Goal: Transaction & Acquisition: Download file/media

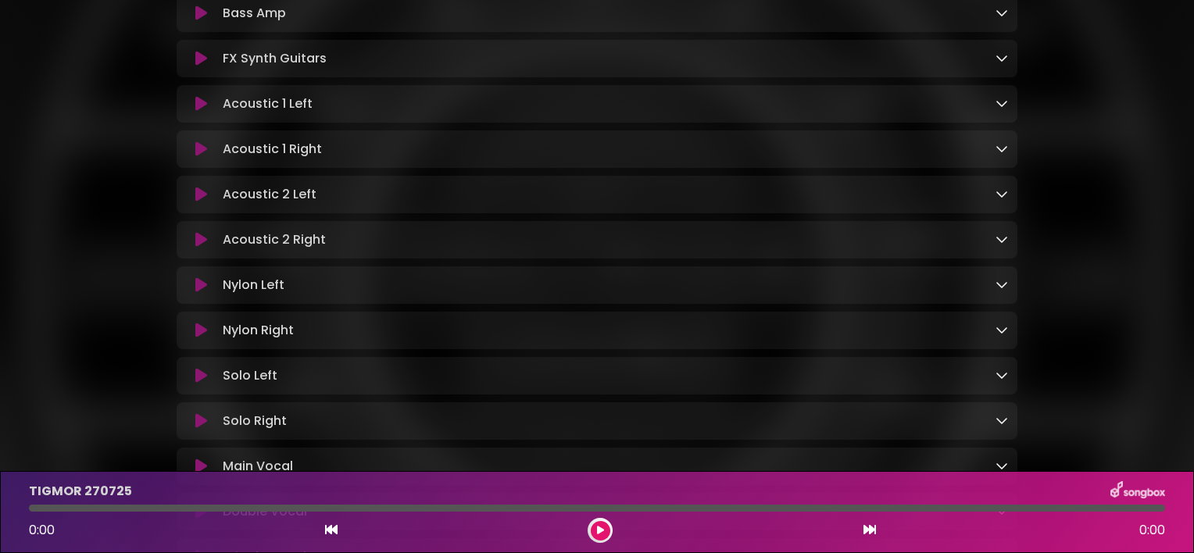
scroll to position [1208, 0]
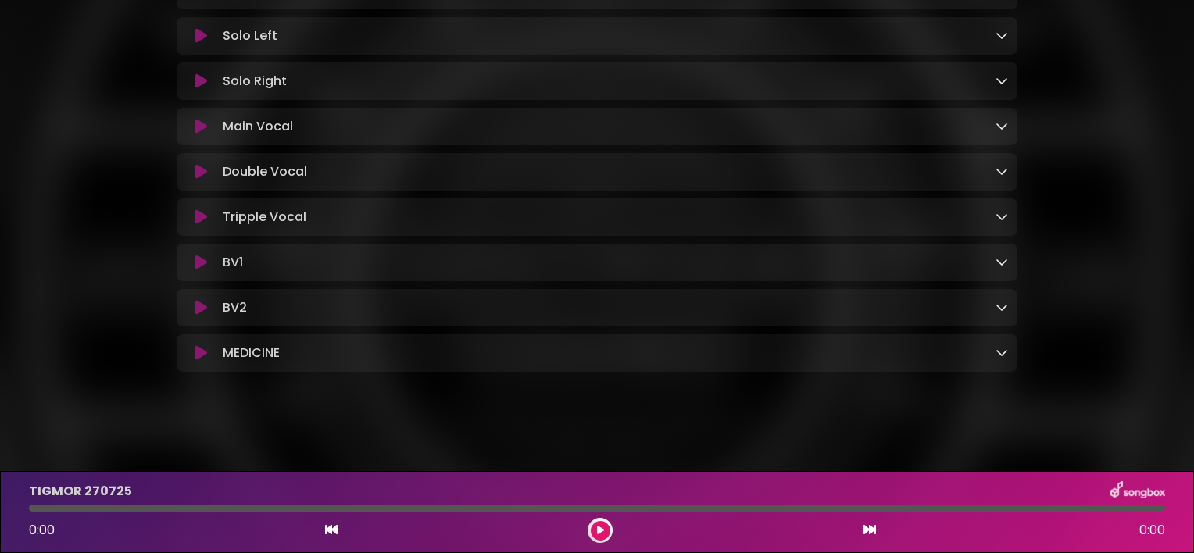
click at [206, 352] on icon at bounding box center [201, 353] width 12 height 16
click at [266, 356] on p "MEDICINE Loading Track..." at bounding box center [251, 353] width 57 height 19
click at [199, 353] on icon at bounding box center [201, 353] width 12 height 16
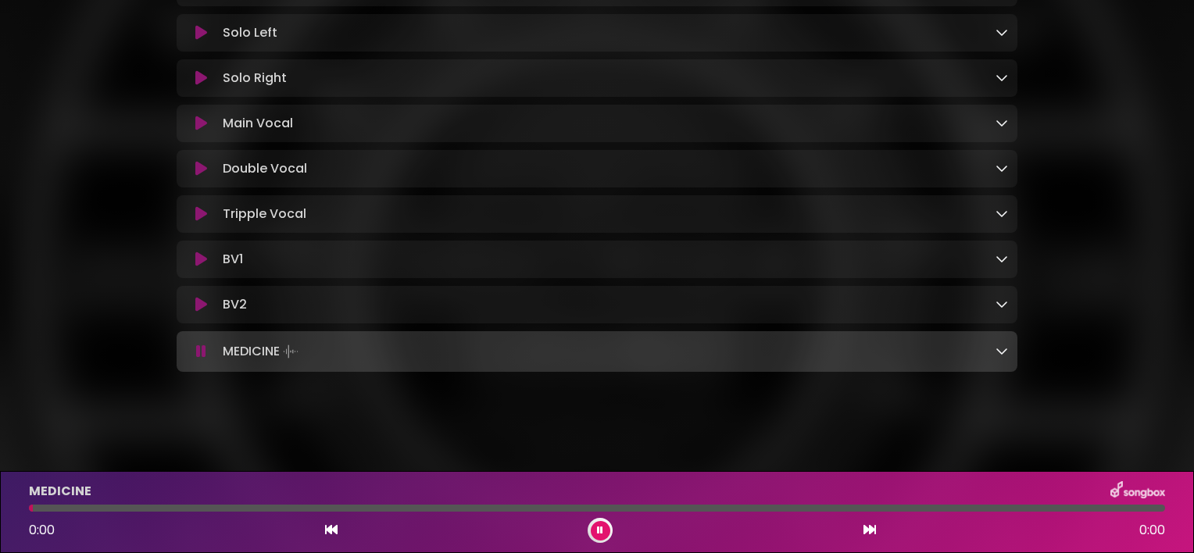
click at [1002, 352] on icon at bounding box center [1001, 350] width 12 height 12
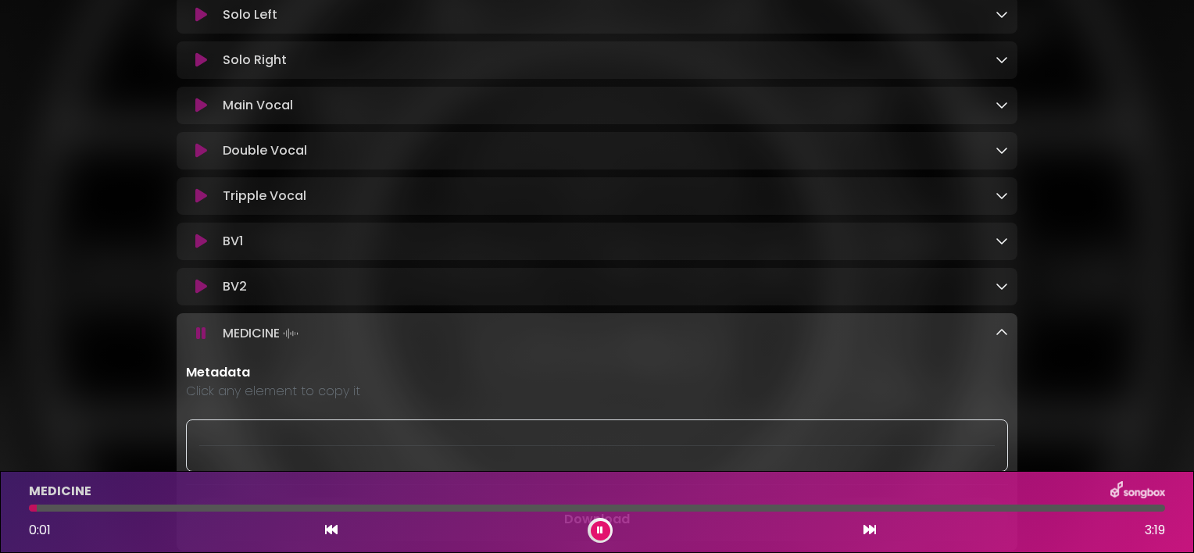
click at [954, 344] on div "MEDICINE Loading Track..." at bounding box center [611, 334] width 791 height 22
click at [202, 341] on icon at bounding box center [201, 334] width 10 height 16
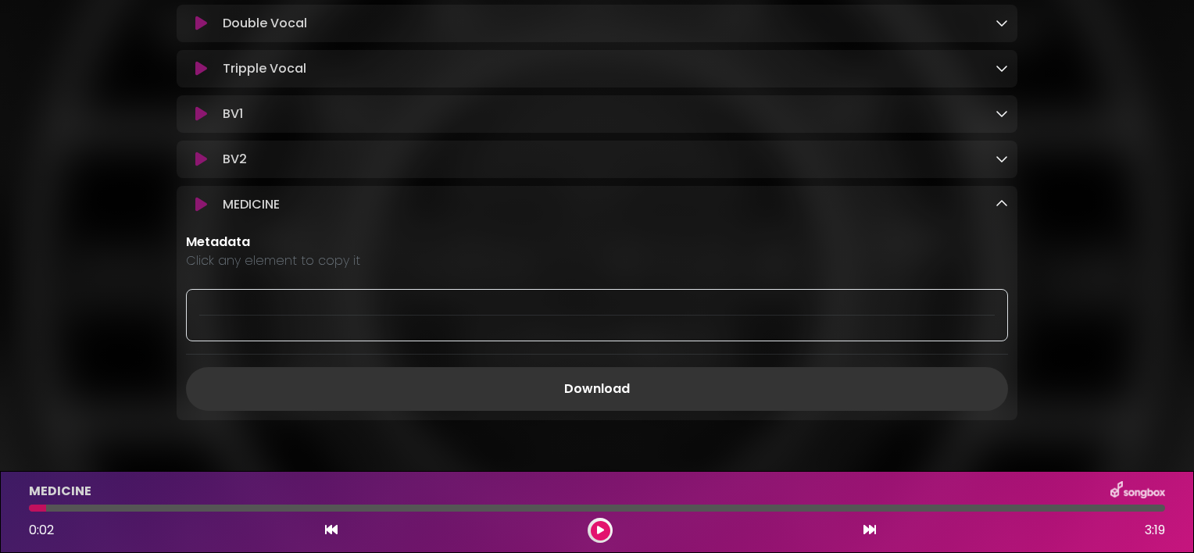
scroll to position [1707, 0]
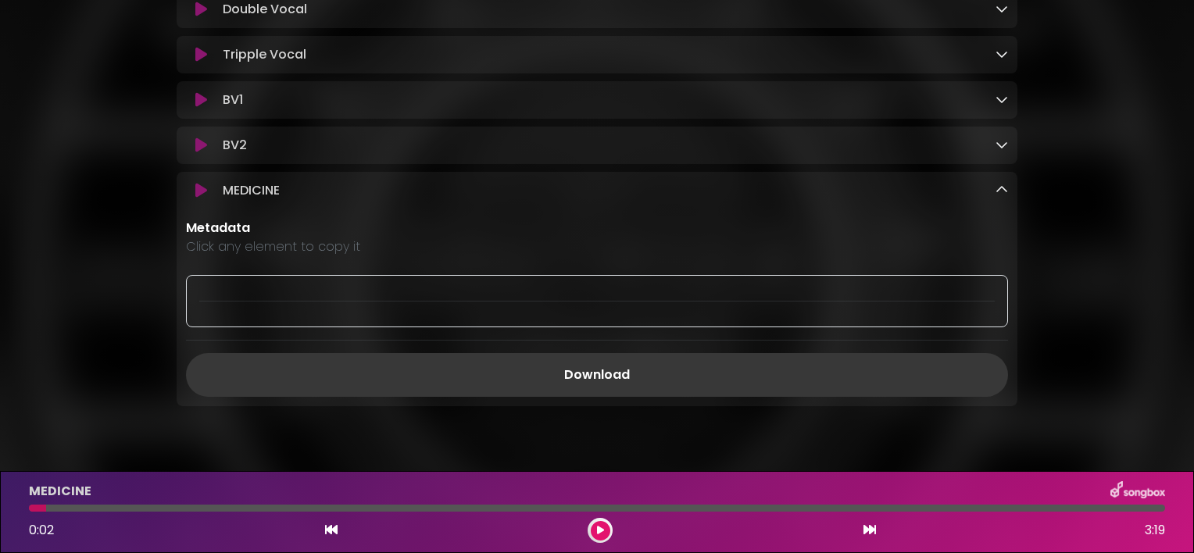
click at [609, 392] on link "Download" at bounding box center [597, 375] width 822 height 44
